Goal: Task Accomplishment & Management: Complete application form

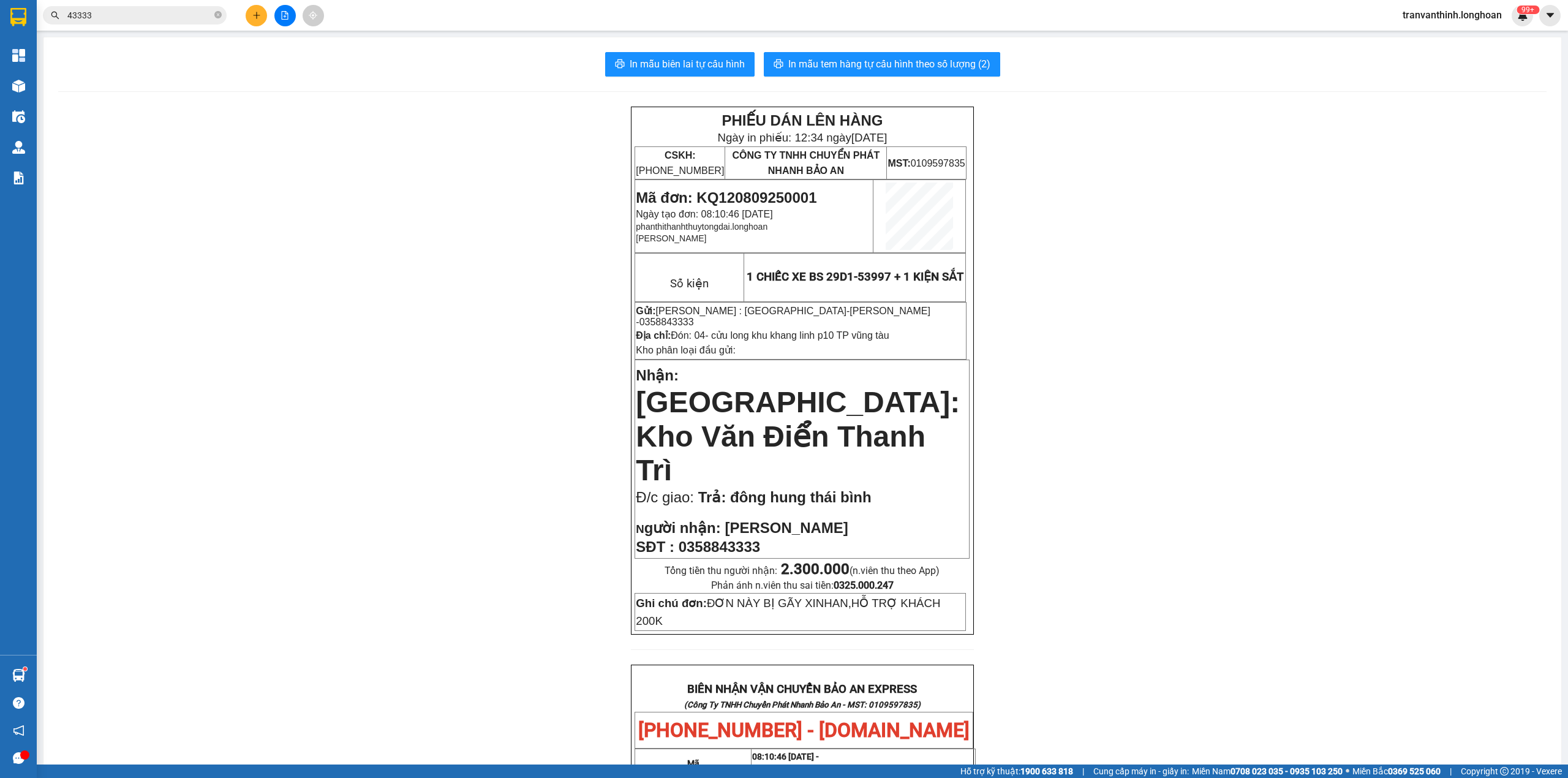
scroll to position [272, 0]
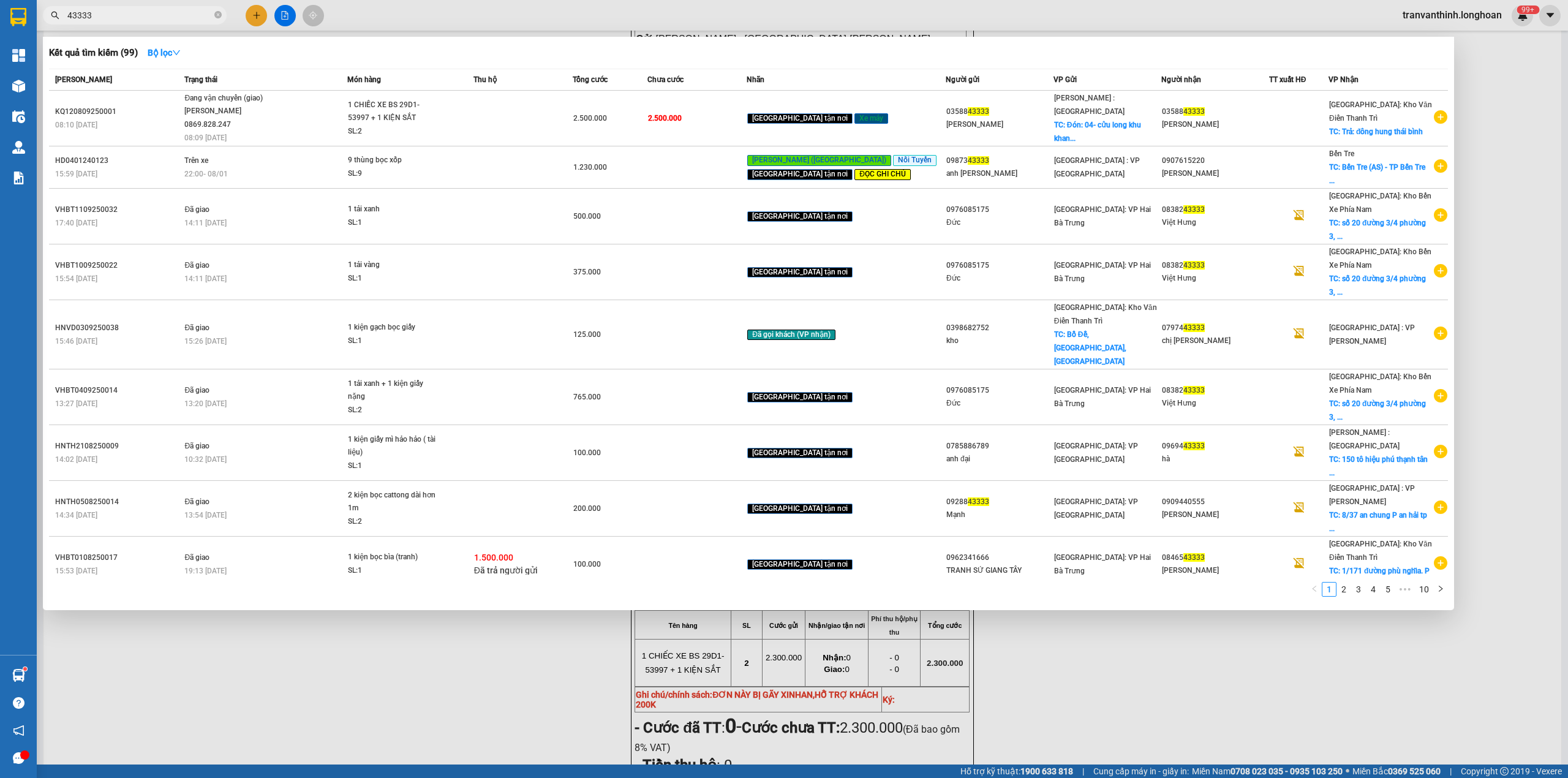
click at [217, 15] on icon "close-circle" at bounding box center [218, 14] width 7 height 7
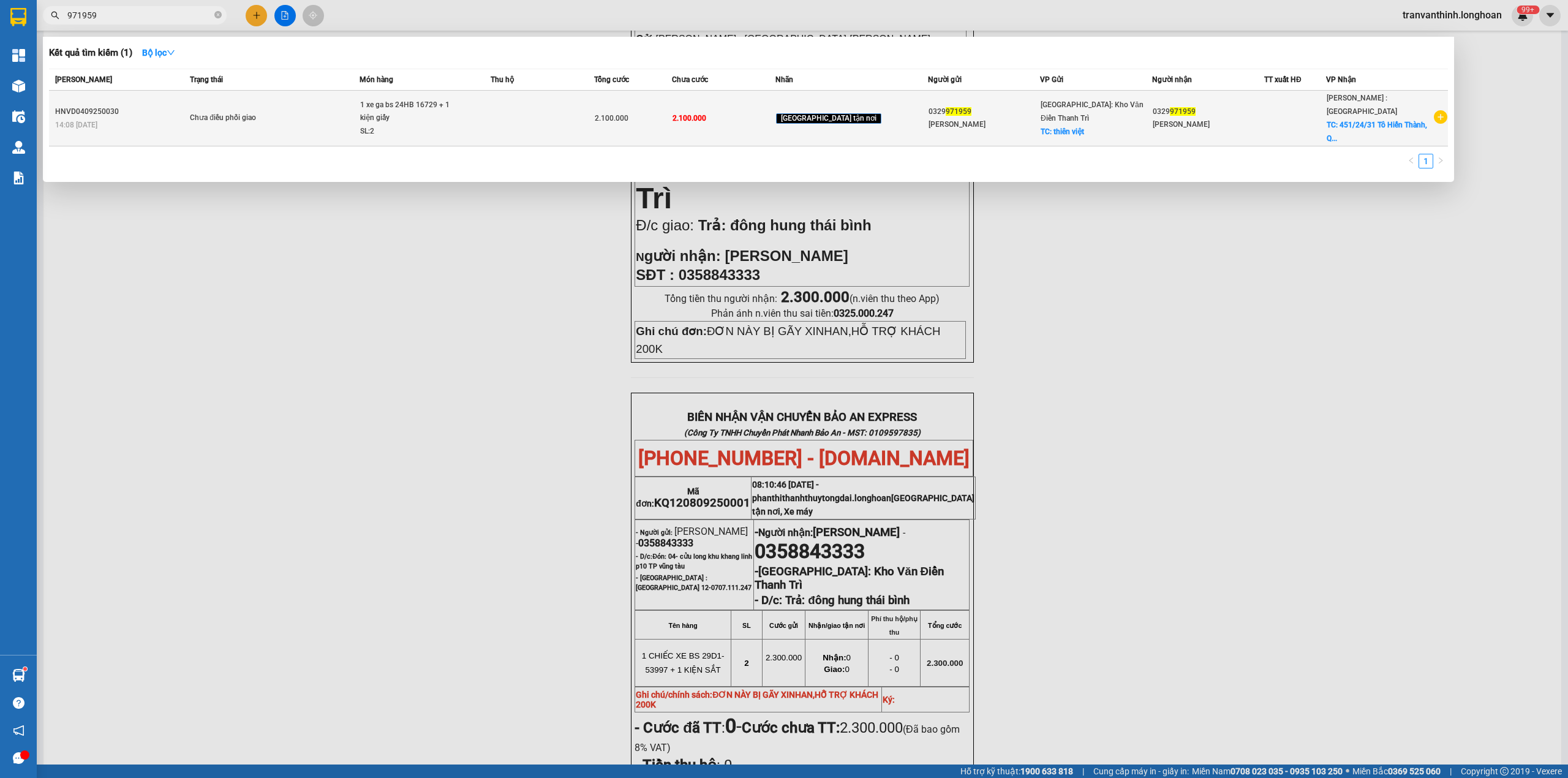
type input "971959"
click at [1162, 119] on div "[PERSON_NAME]" at bounding box center [1208, 125] width 111 height 13
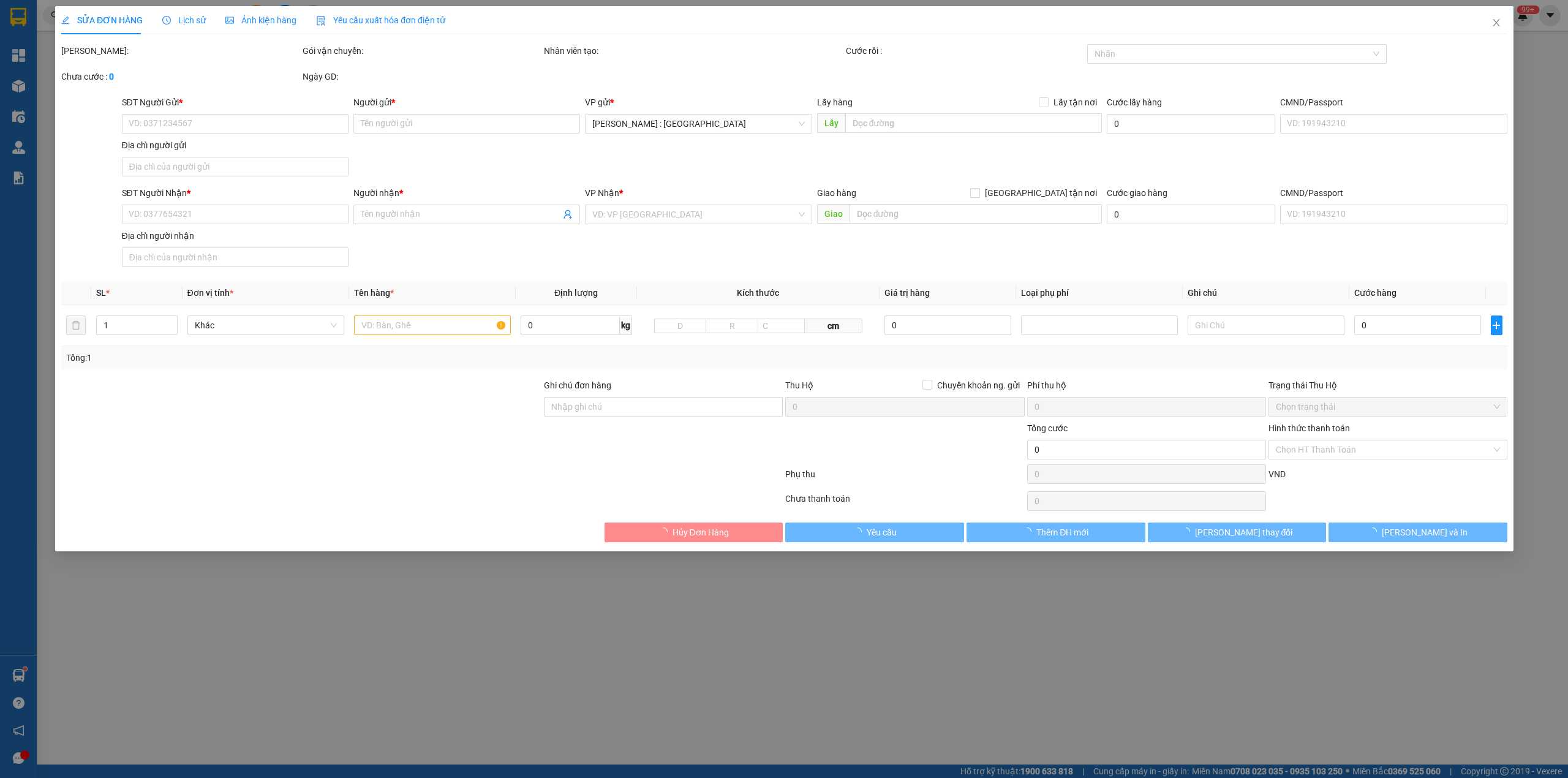
type input "0329971959"
type input "[PERSON_NAME]"
checkbox input "true"
type input "thiên việt"
type input "0329971959"
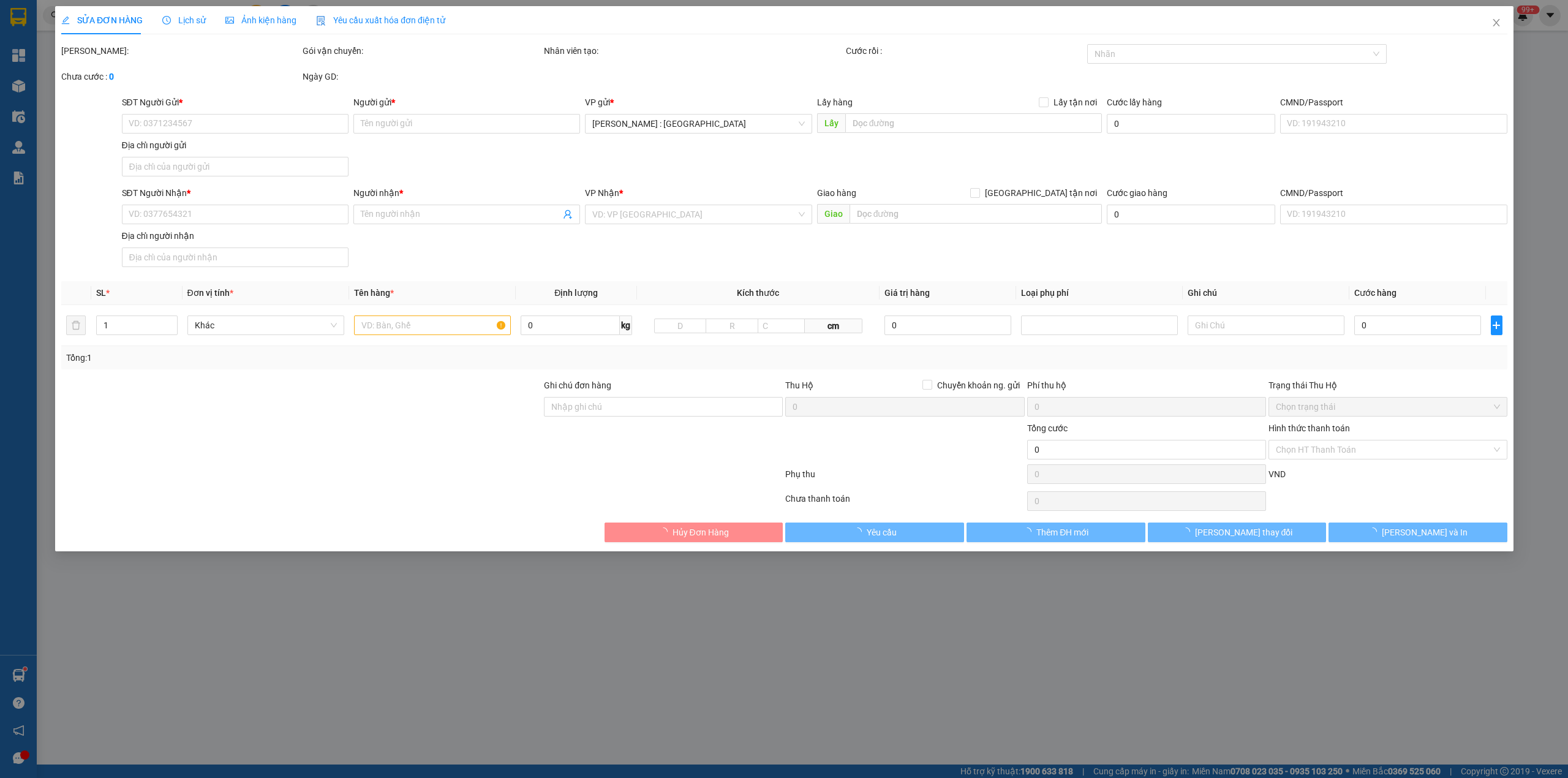
type input "[PERSON_NAME]"
checkbox input "true"
type input "451/24/31 Tô Hiến Thành, Q10"
type input "không chìa khóa không giấy tờ"
type input "2.100.000"
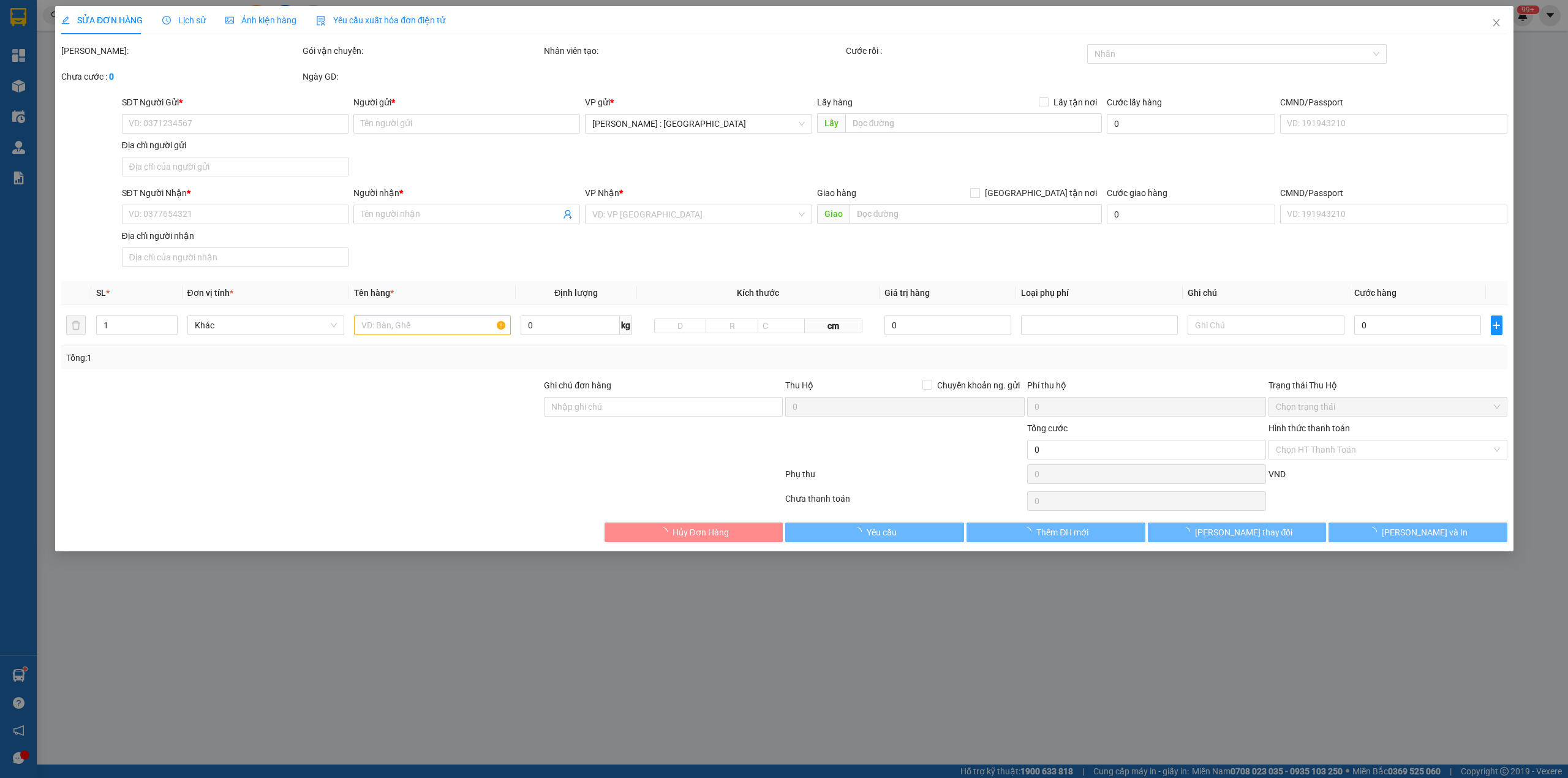
type input "2.100.000"
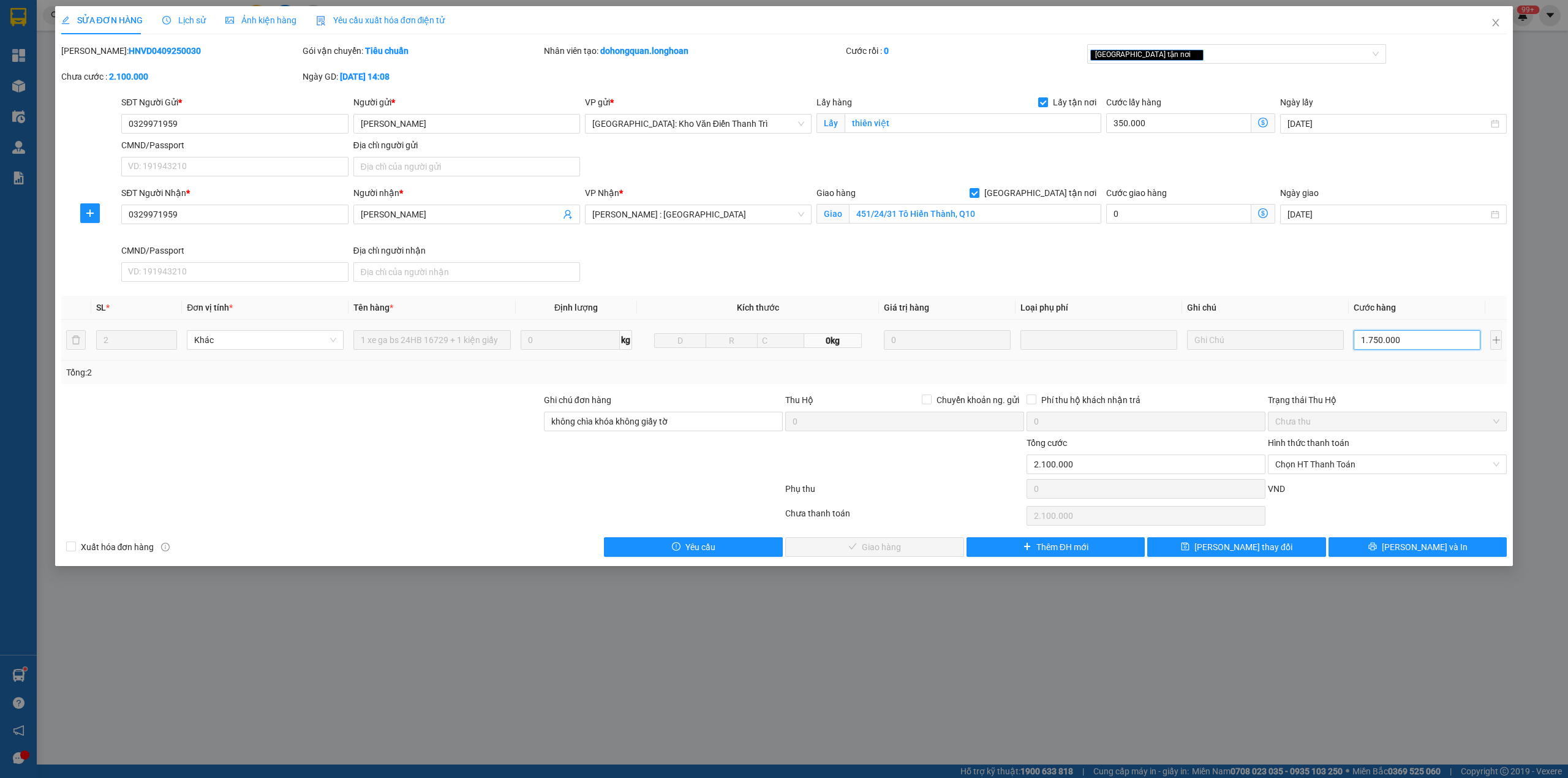
click at [1419, 339] on input "1.750.000" at bounding box center [1417, 340] width 127 height 20
click at [1385, 340] on input "1.750.000" at bounding box center [1417, 340] width 127 height 20
drag, startPoint x: 1368, startPoint y: 343, endPoint x: 1431, endPoint y: 339, distance: 63.1
click at [1431, 339] on input "1.750.000" at bounding box center [1417, 340] width 127 height 20
type input "350.016"
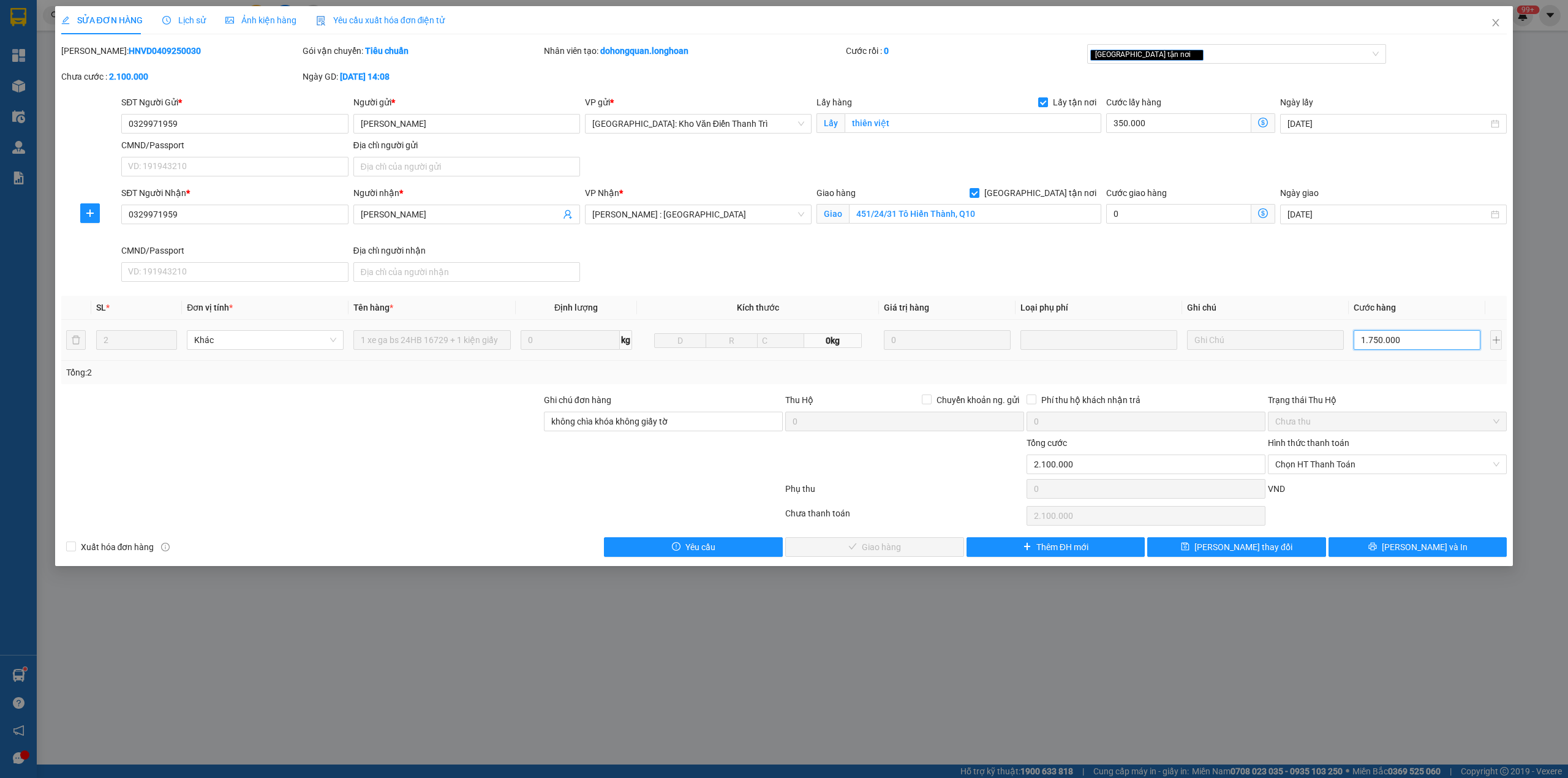
type input "350.016"
type input "16"
type input "350.165"
type input "165"
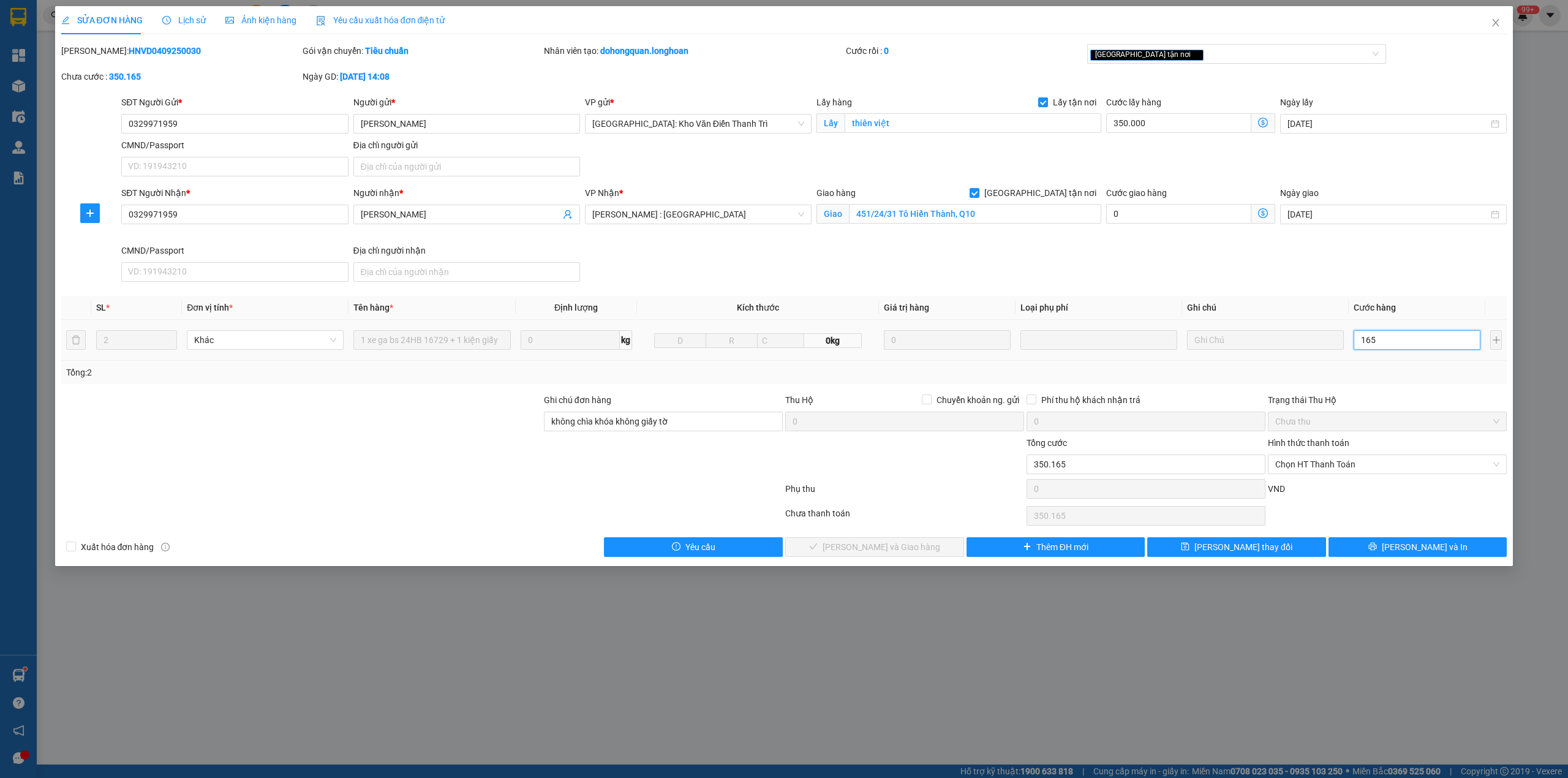
type input "351.650"
type input "1.650"
type input "366.500"
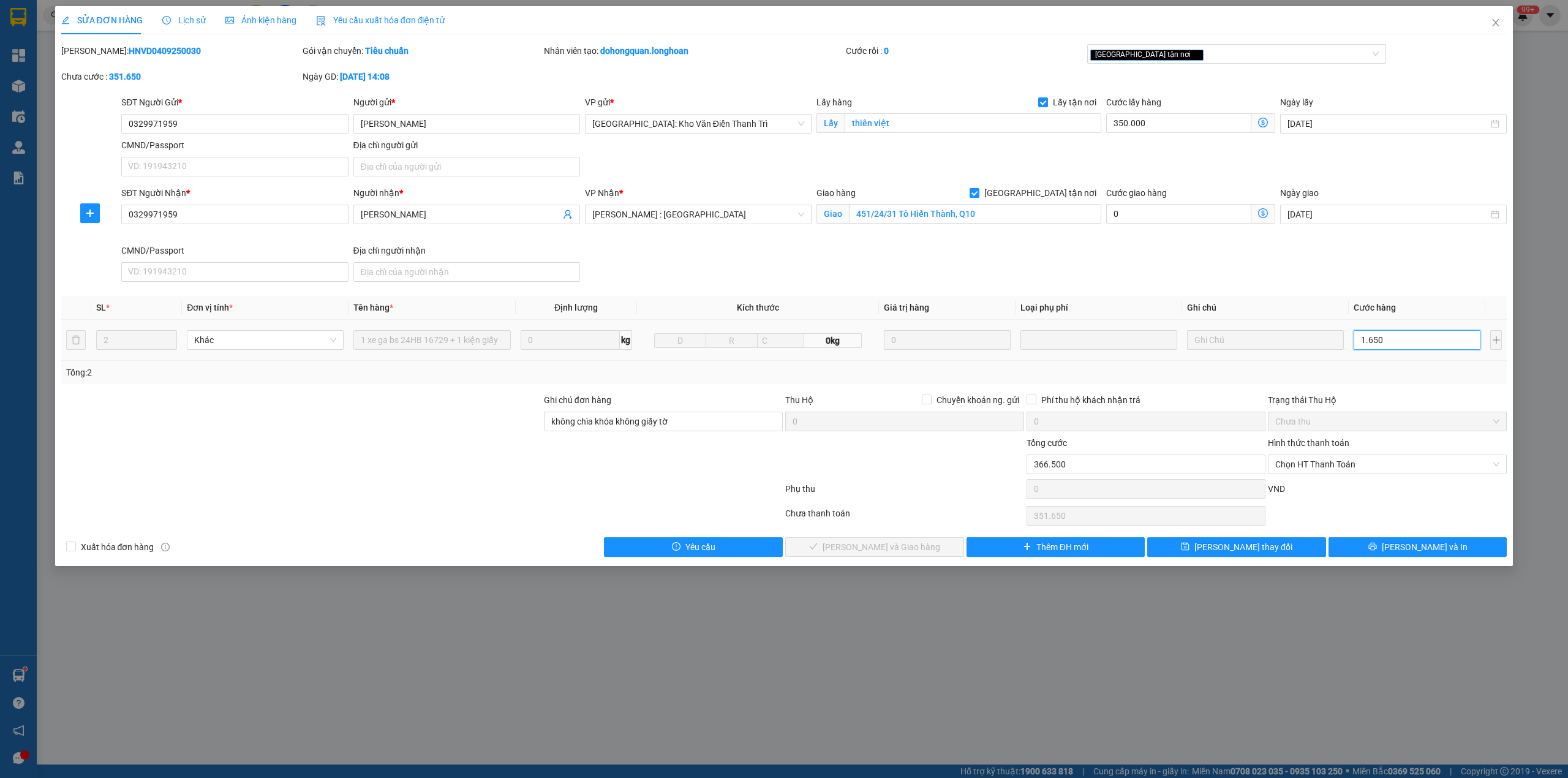
type input "16.500"
type input "515.000"
type input "165.000"
type input "2.000.000"
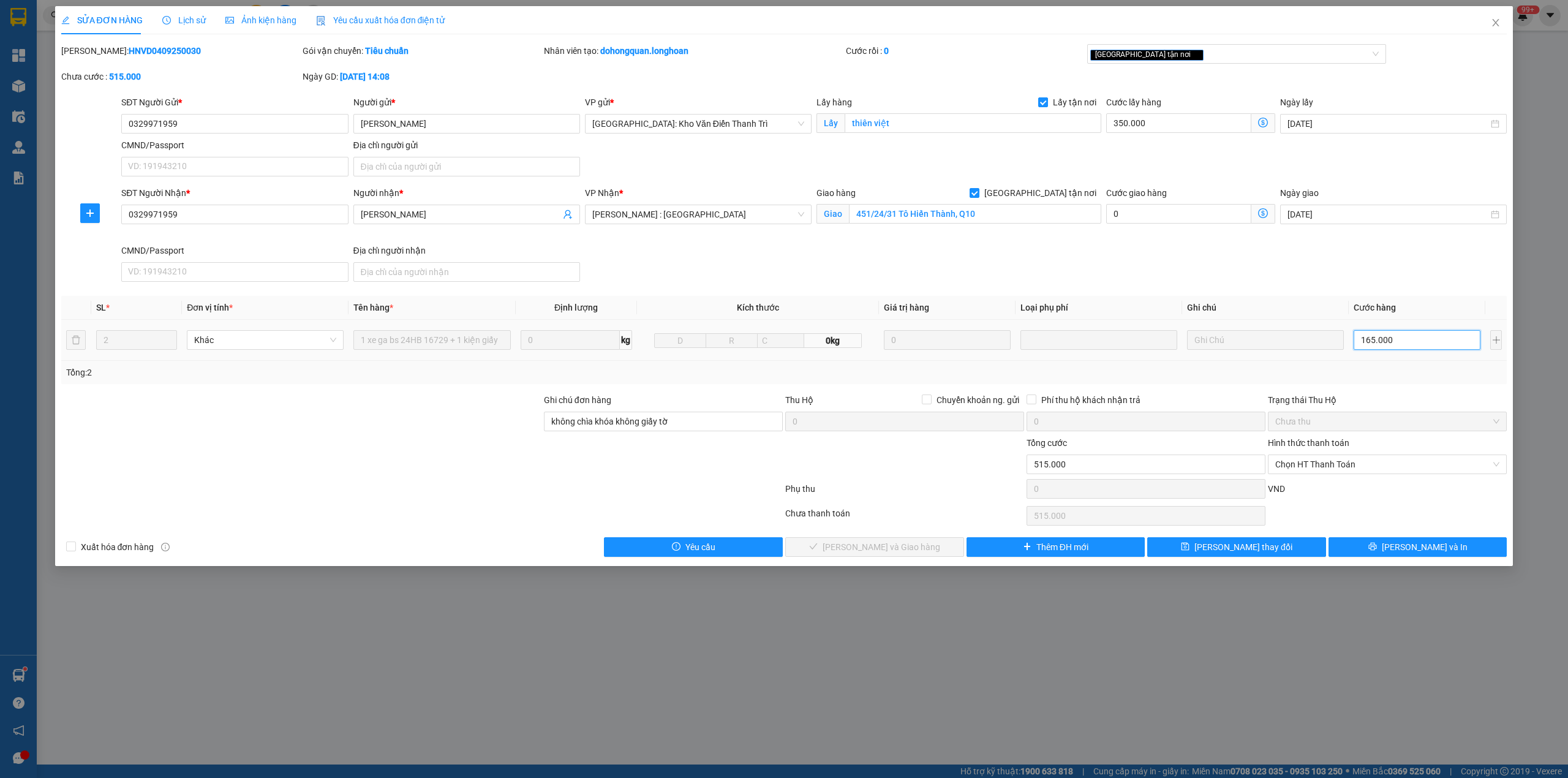
type input "2.000.000"
type input "1.650.000"
click at [1413, 378] on div "Tổng: 2" at bounding box center [784, 373] width 1437 height 14
click at [606, 424] on input "không chìa khóa không giấy tờ" at bounding box center [663, 421] width 239 height 20
click at [605, 425] on input "không chìa khóa không giấy tờ" at bounding box center [663, 421] width 239 height 20
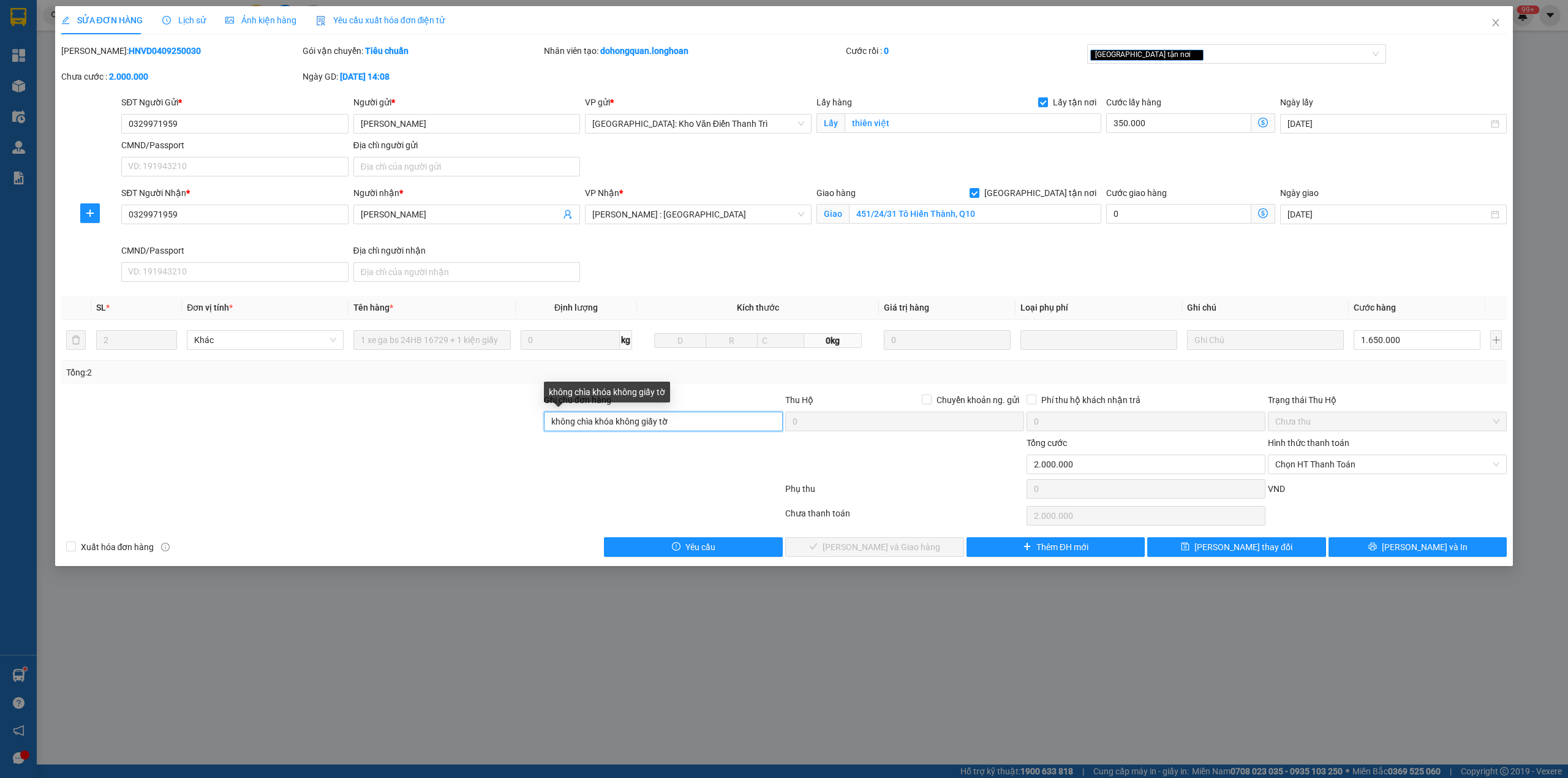
click at [605, 425] on input "không chìa khóa không giấy tờ" at bounding box center [663, 421] width 239 height 20
type input "XE VÀO MUỘN,NHỜ KHÁCH QUA VPQ10 LẤY HÀNG,HỖ TRỢ KHÁCH 100K CHI PHÍ ĐI LẠI"
click at [1246, 552] on span "[PERSON_NAME] thay đổi" at bounding box center [1243, 547] width 98 height 14
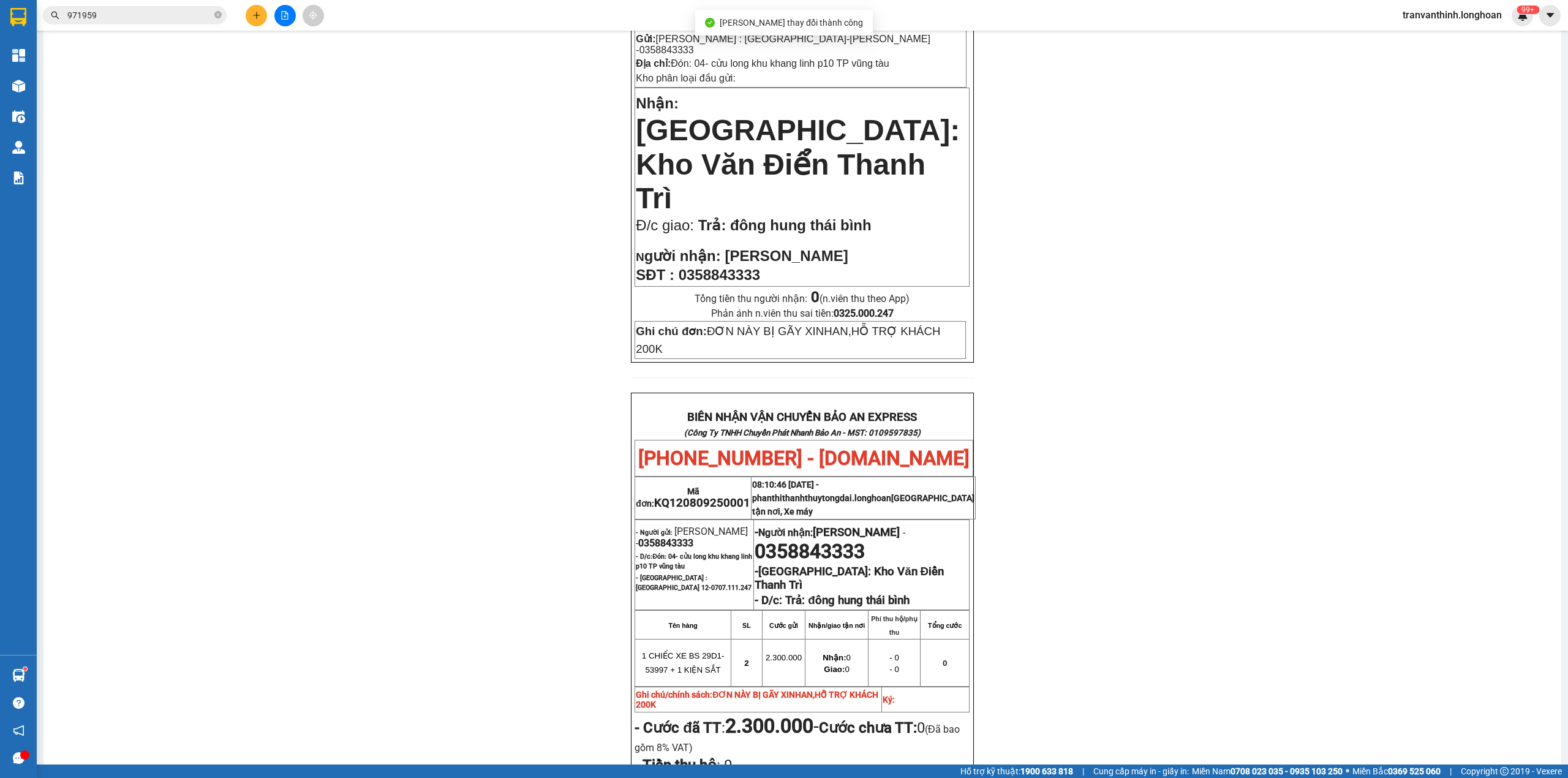
scroll to position [408, 0]
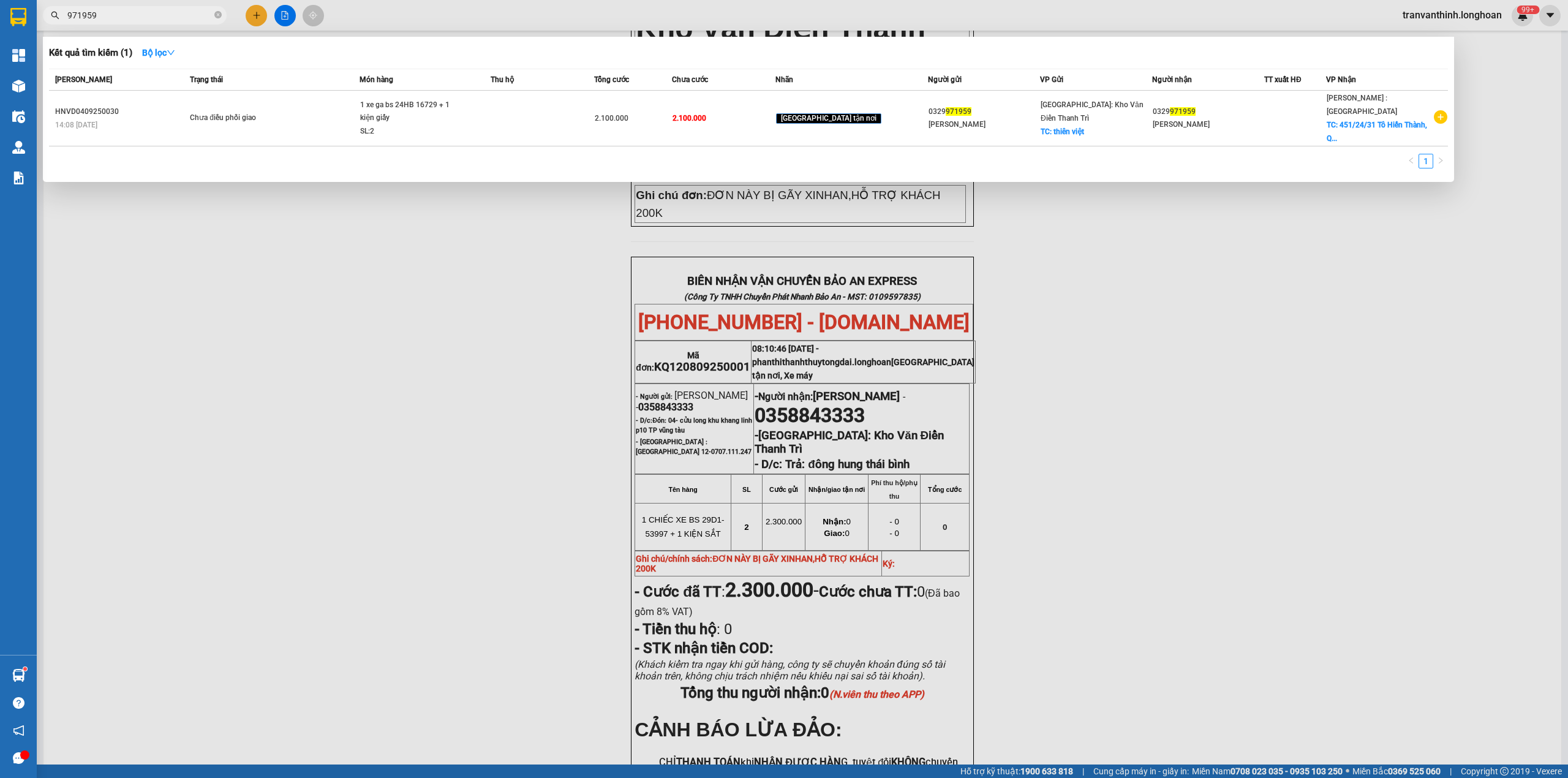
drag, startPoint x: 144, startPoint y: 11, endPoint x: 241, endPoint y: 73, distance: 115.1
click at [143, 12] on input "971959" at bounding box center [139, 16] width 144 height 14
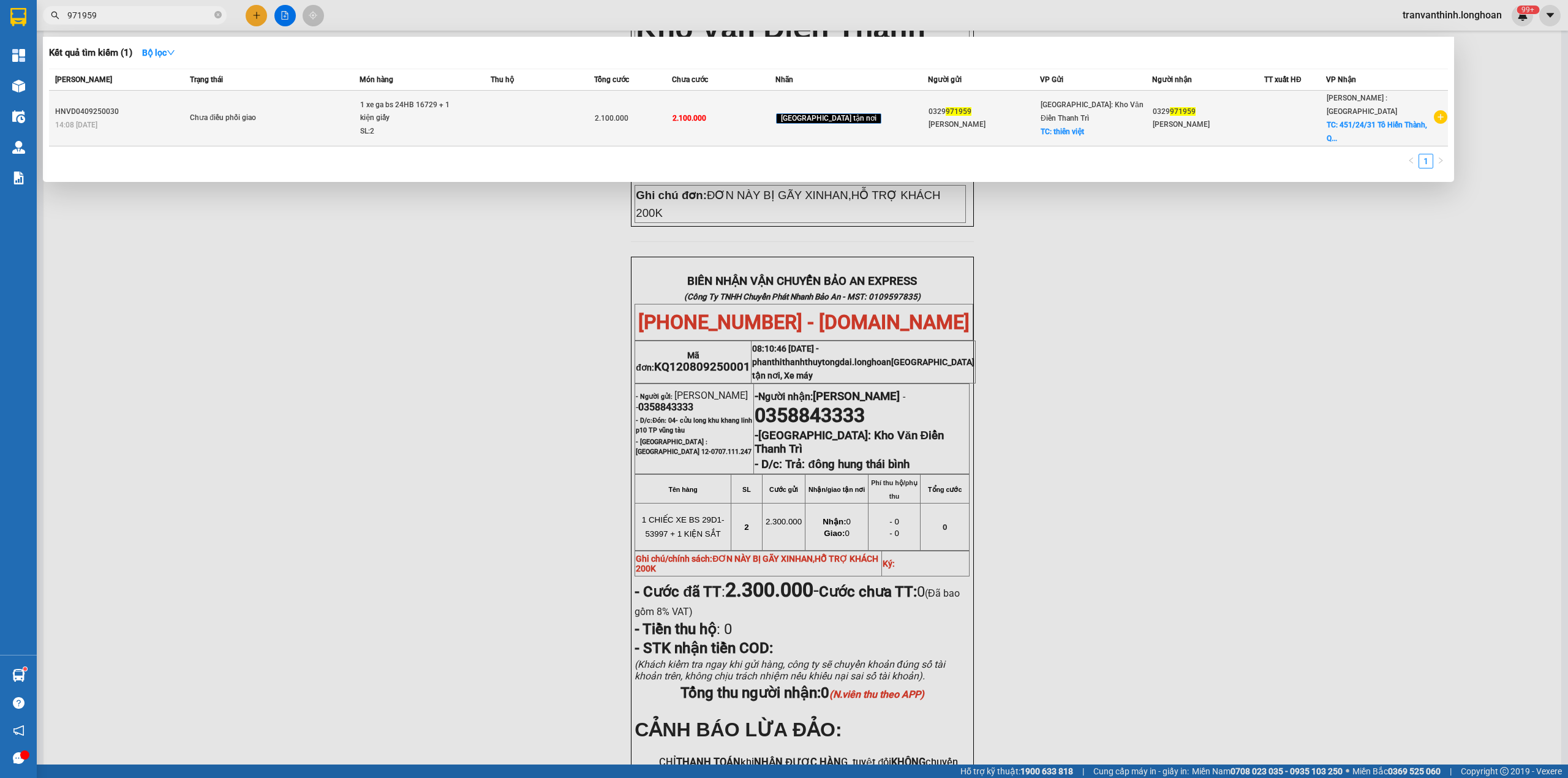
click at [1181, 119] on div "[PERSON_NAME]" at bounding box center [1208, 125] width 111 height 13
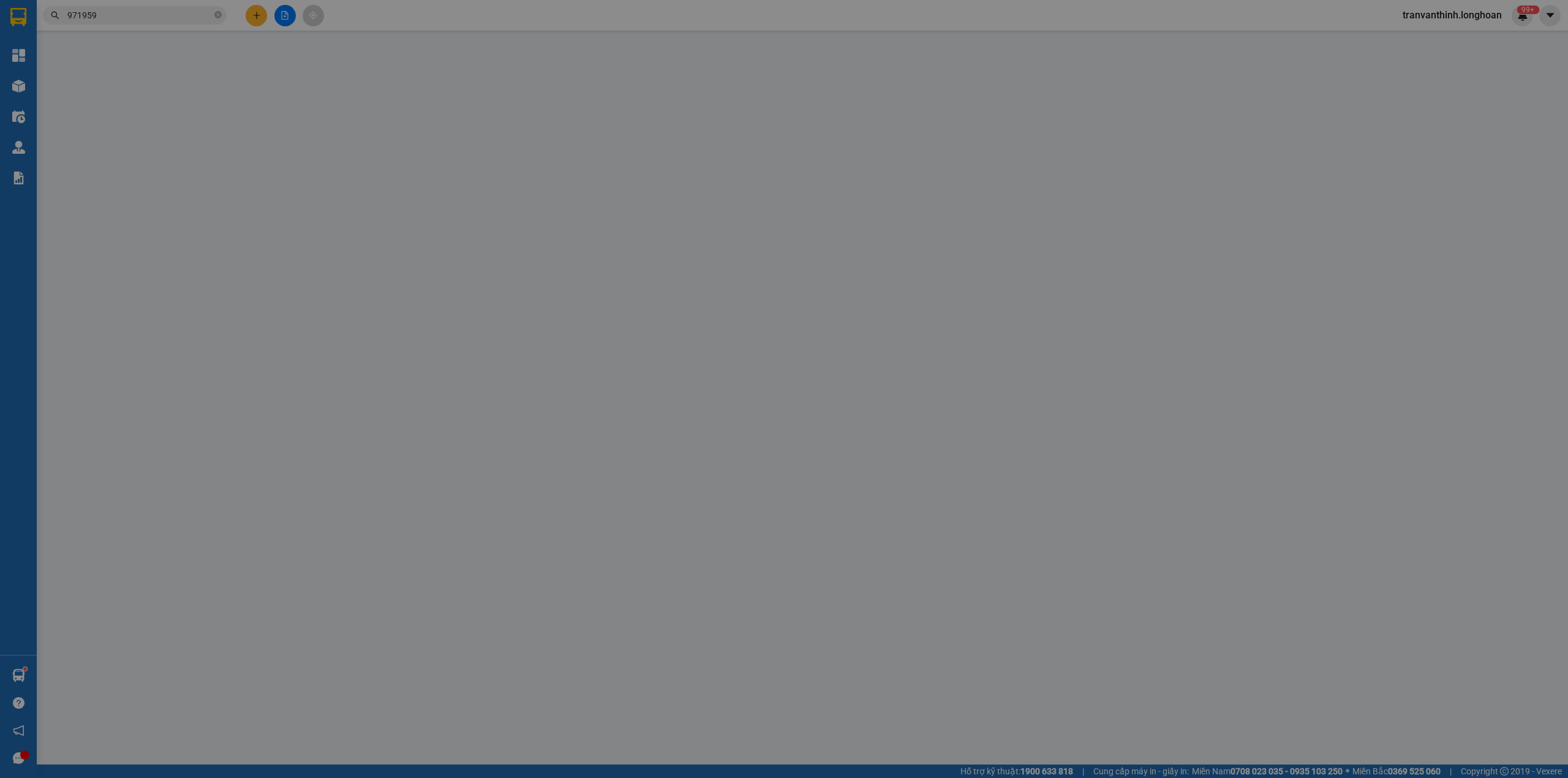
type input "0329971959"
type input "[PERSON_NAME]"
checkbox input "true"
type input "thiên việt"
type input "0329971959"
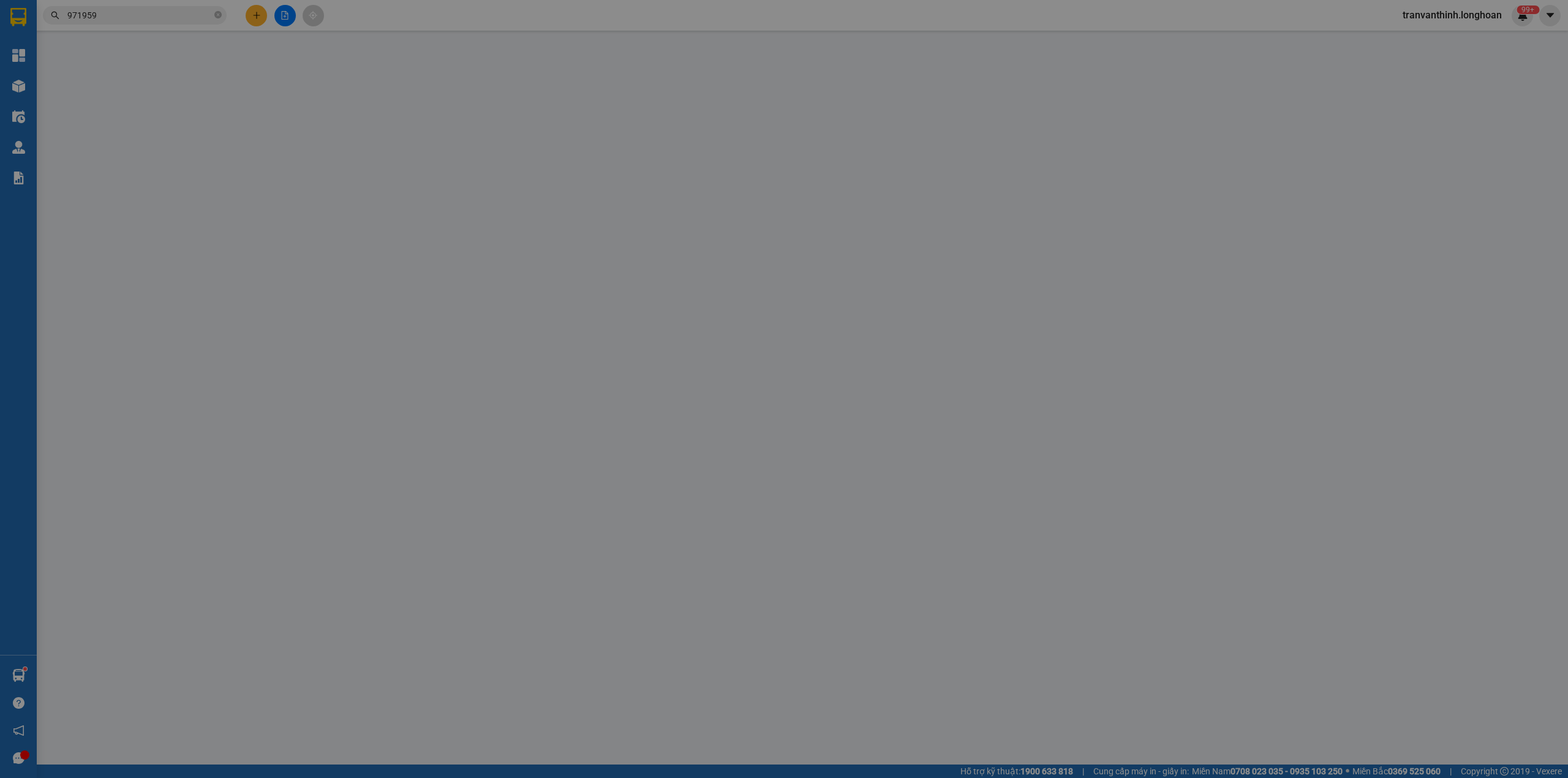
type input "[PERSON_NAME]"
checkbox input "true"
type input "451/24/31 Tô Hiến Thành, Q10"
type input "XE VÀO MUỘN,NHỜ KHÁCH QUA VPQ10 LẤY HÀNG,HỖ TRỢ KHÁCH 100K CHI PHÍ ĐI LẠI"
type input "2.000.000"
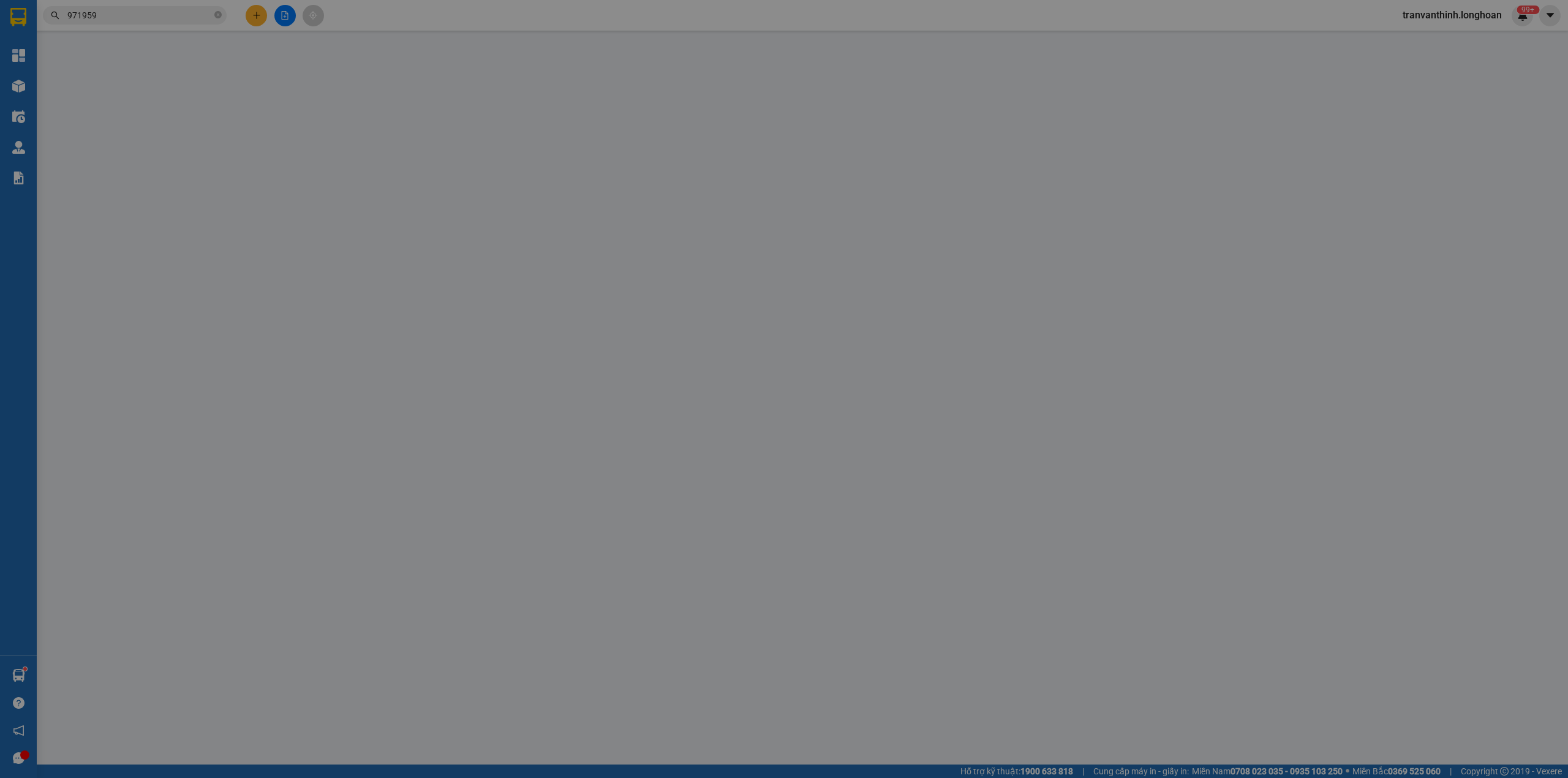
type input "2.000.000"
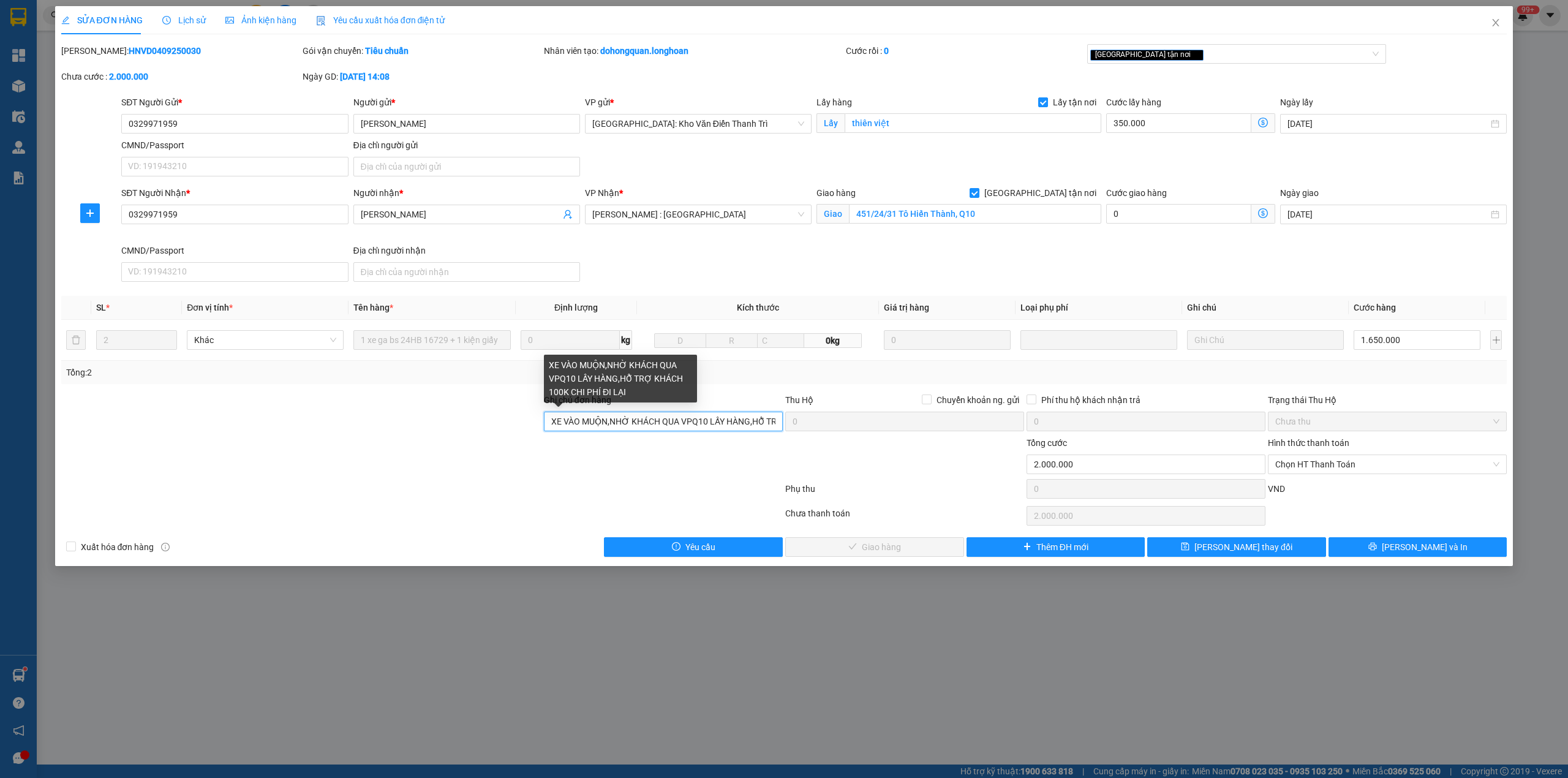
click at [732, 419] on input "XE VÀO MUỘN,NHỜ KHÁCH QUA VPQ10 LẤY HÀNG,HỖ TRỢ KHÁCH 100K CHI PHÍ ĐI LẠI" at bounding box center [663, 421] width 239 height 20
click at [734, 419] on input "XE VÀO MUỘN,NHỜ KHÁCH QUA VPQ10 LẤY HÀNG,HỖ TRỢ KHÁCH 100K CHI PHÍ ĐI LẠI" at bounding box center [663, 421] width 239 height 20
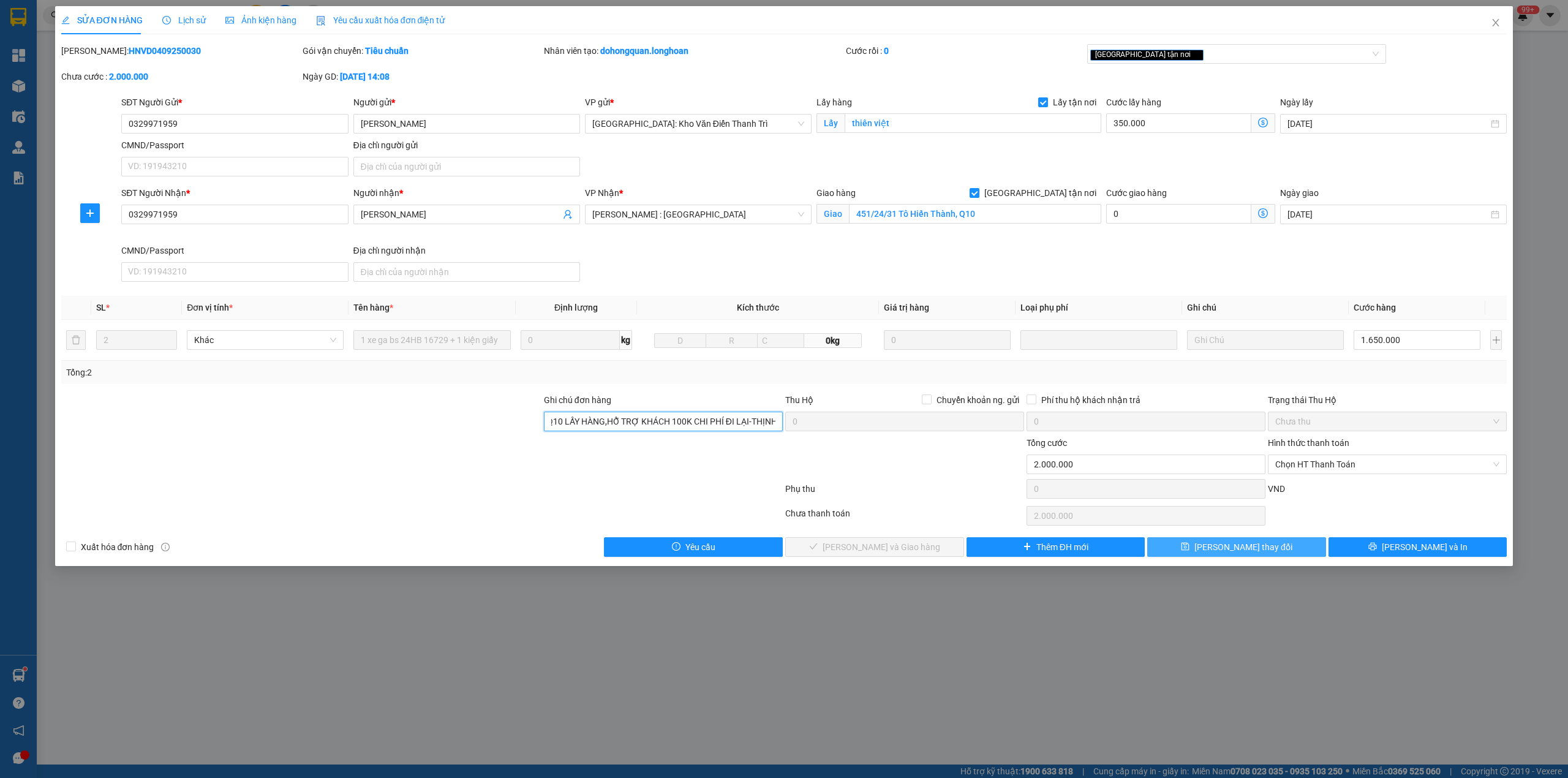
type input "XE VÀO MUỘN,NHỜ KHÁCH QUA VPQ10 LẤY HÀNG,HỖ TRỢ KHÁCH 100K CHI PHÍ ĐI LẠI-THỊNH"
click at [1253, 550] on span "[PERSON_NAME] thay đổi" at bounding box center [1243, 547] width 98 height 14
